Goal: Information Seeking & Learning: Learn about a topic

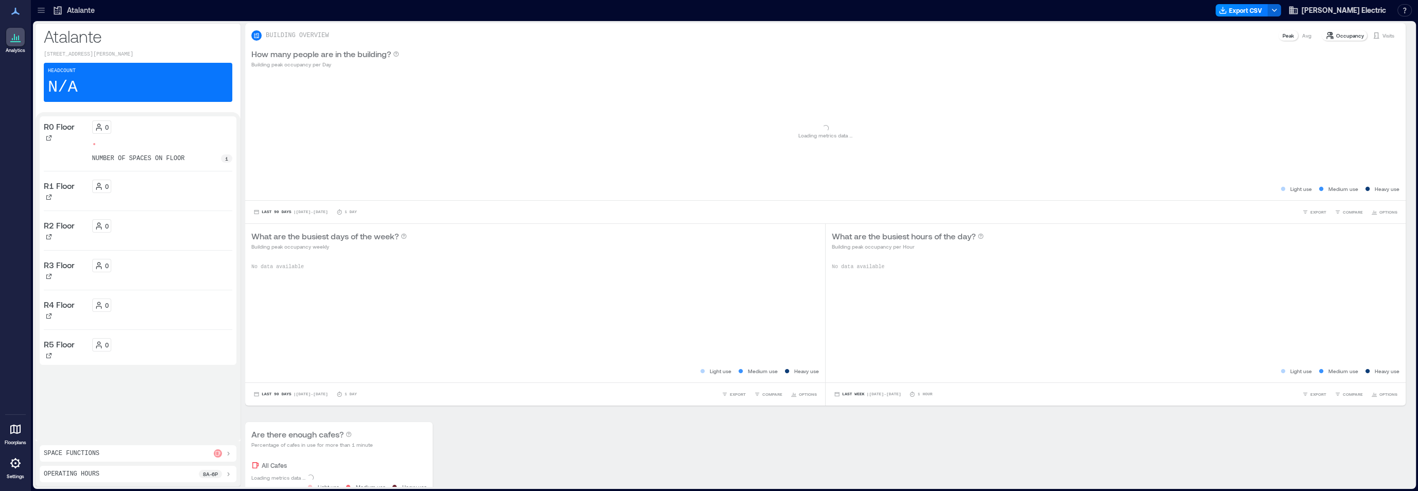
click at [42, 9] on icon at bounding box center [41, 10] width 10 height 10
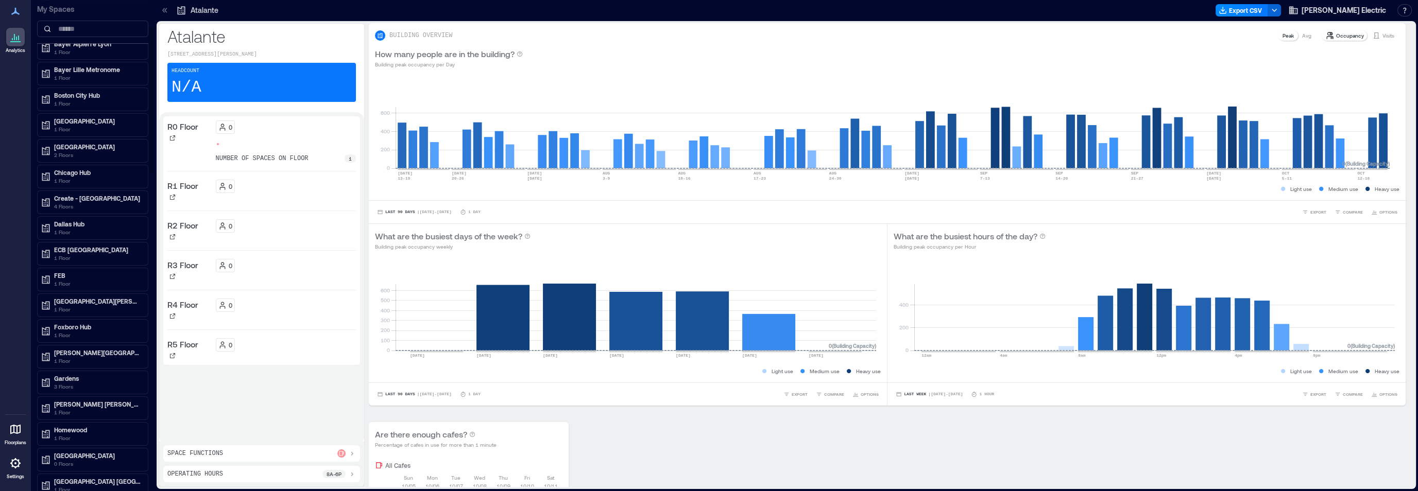
scroll to position [138, 0]
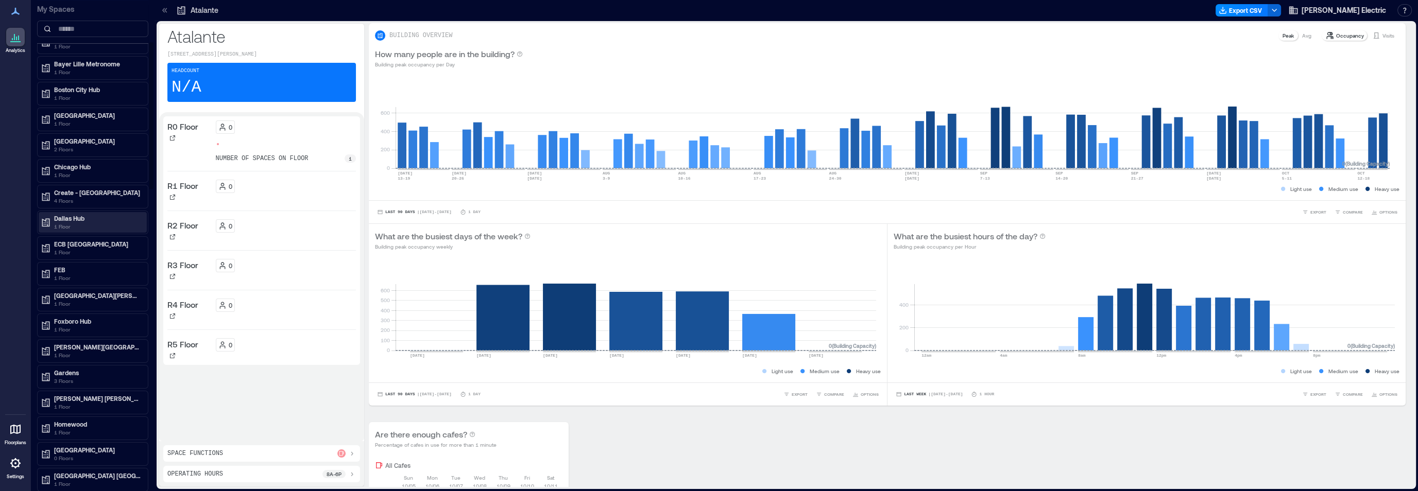
drag, startPoint x: 70, startPoint y: 214, endPoint x: 86, endPoint y: 228, distance: 21.5
click at [70, 214] on p "Dallas Hub" at bounding box center [97, 218] width 87 height 8
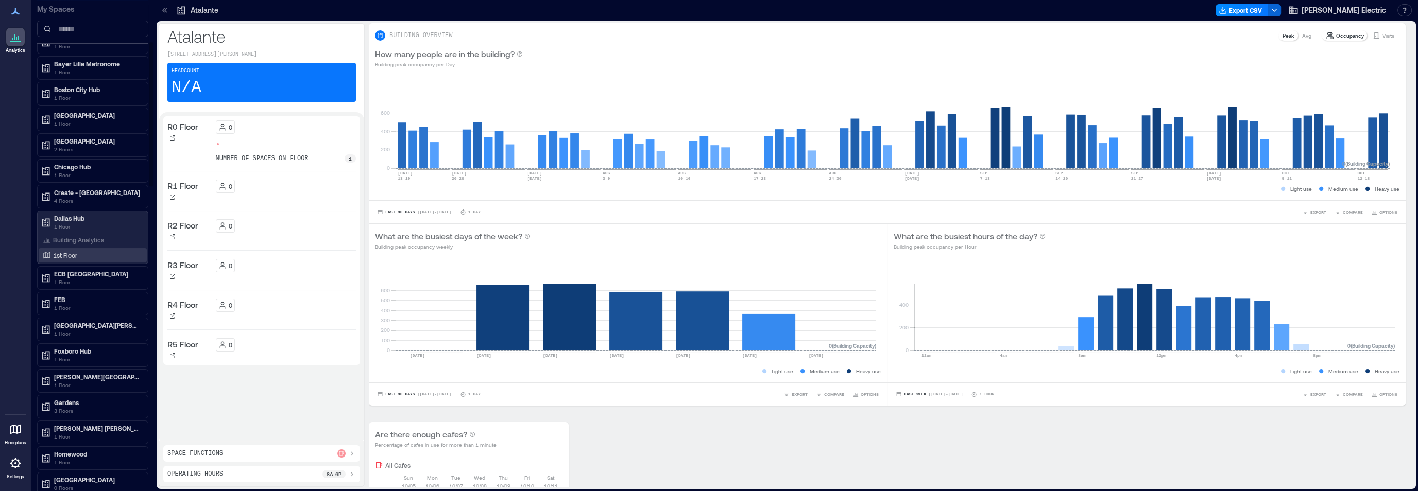
click at [66, 251] on p "1st Floor" at bounding box center [65, 255] width 24 height 8
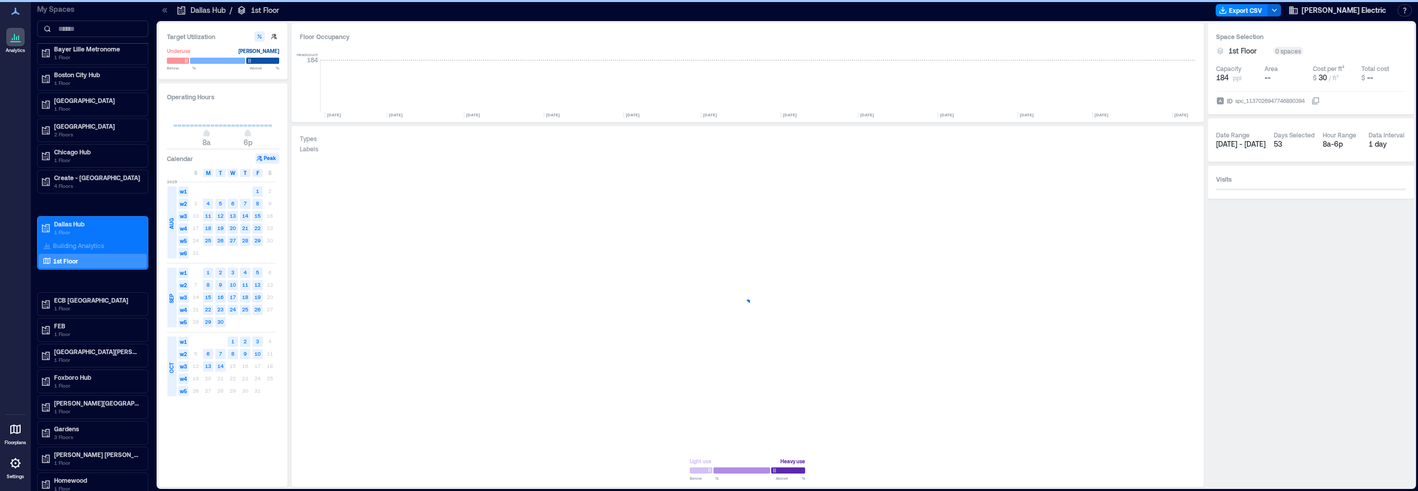
scroll to position [0, 1425]
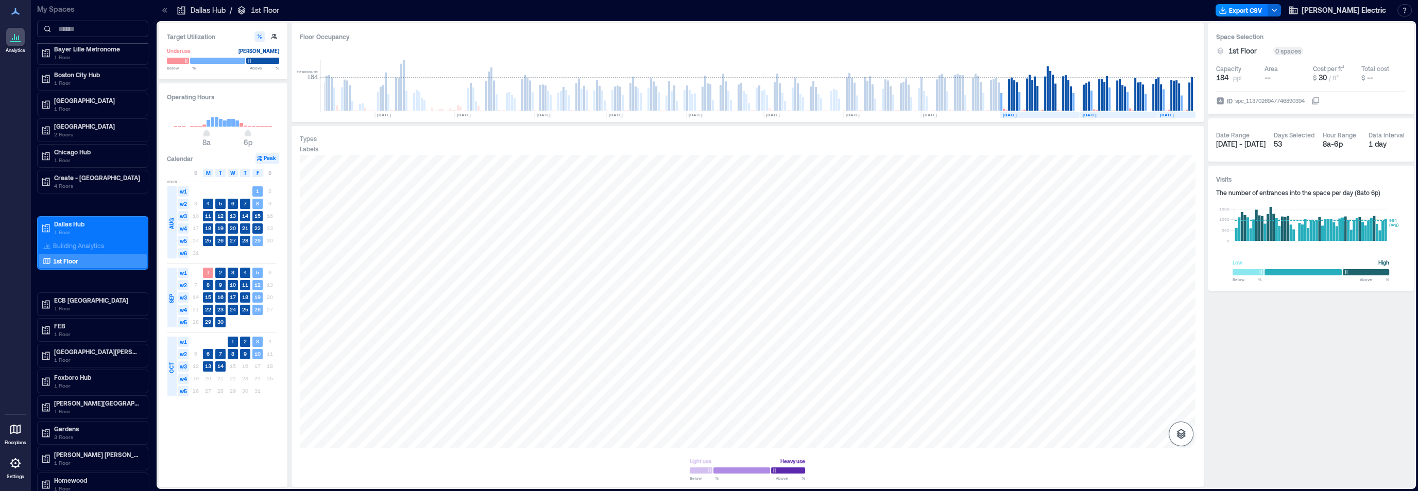
click at [1186, 434] on icon "button" at bounding box center [1181, 434] width 12 height 12
click at [1180, 376] on icon "button" at bounding box center [1181, 379] width 12 height 12
click at [909, 397] on div "A1EMN043" at bounding box center [747, 302] width 895 height 294
click at [583, 166] on span "Details" at bounding box center [580, 166] width 23 height 10
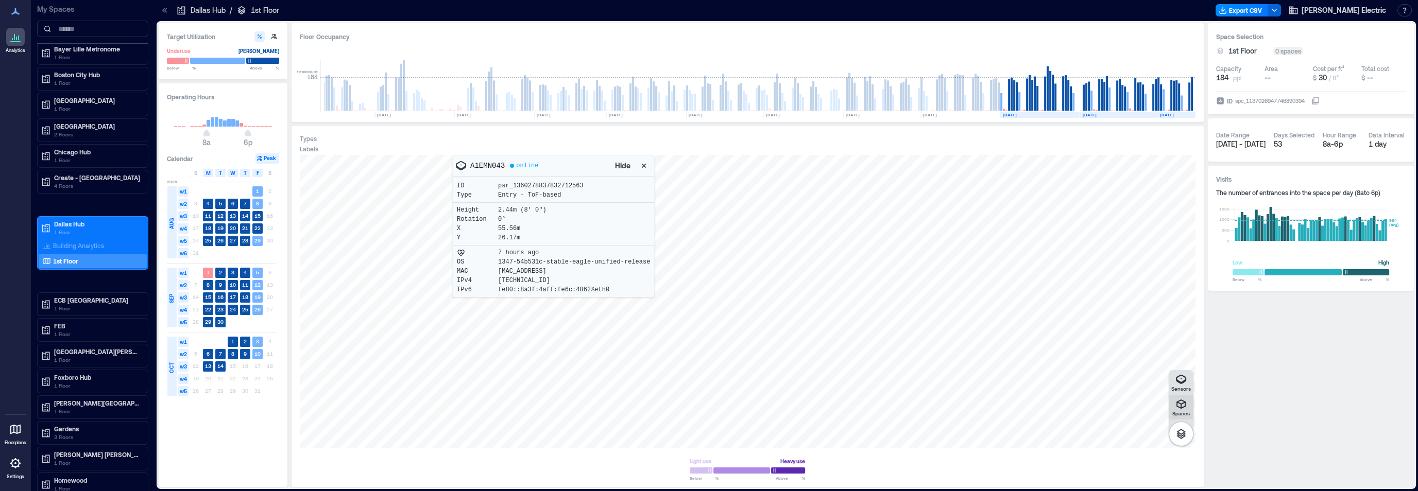
click at [1179, 408] on icon "button" at bounding box center [1181, 404] width 12 height 12
click at [1179, 407] on icon "button" at bounding box center [1181, 404] width 12 height 12
click at [1181, 379] on icon "button" at bounding box center [1181, 379] width 12 height 12
click at [1184, 384] on icon "button" at bounding box center [1181, 379] width 12 height 12
click at [385, 336] on div at bounding box center [747, 302] width 895 height 294
